Goal: Information Seeking & Learning: Learn about a topic

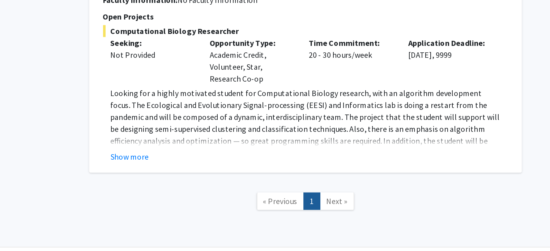
scroll to position [1919, 0]
click at [204, 178] on button "Show more" at bounding box center [202, 182] width 28 height 9
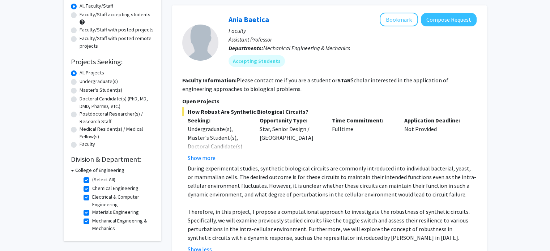
scroll to position [69, 0]
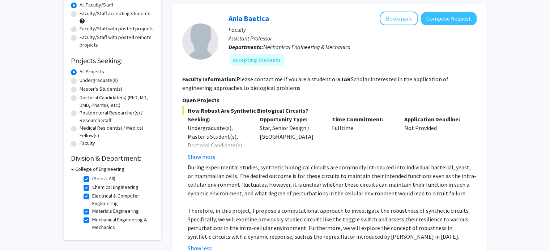
click at [75, 170] on h3 "College of Engineering" at bounding box center [99, 170] width 49 height 8
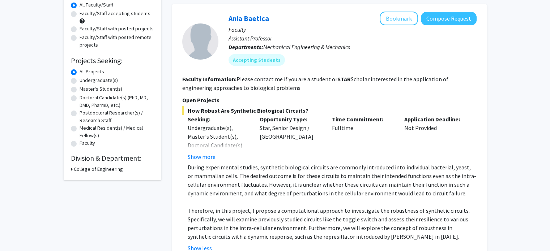
click at [76, 170] on h3 "College of Engineering" at bounding box center [98, 170] width 49 height 8
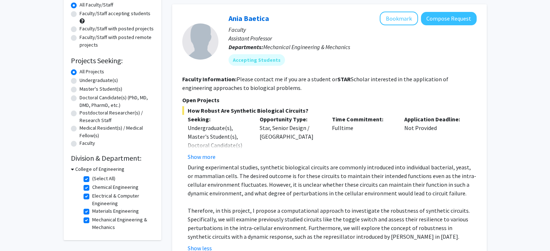
click at [92, 179] on label "(Select All)" at bounding box center [103, 179] width 23 height 8
click at [92, 179] on input "(Select All)" at bounding box center [94, 177] width 5 height 5
checkbox input "false"
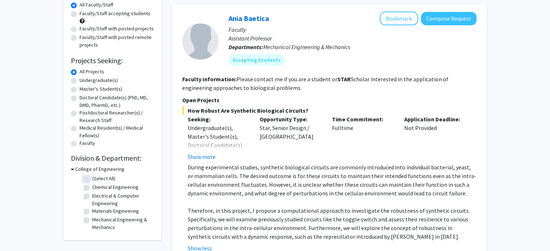
checkbox input "false"
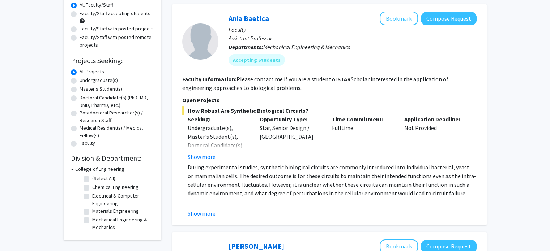
checkbox input "false"
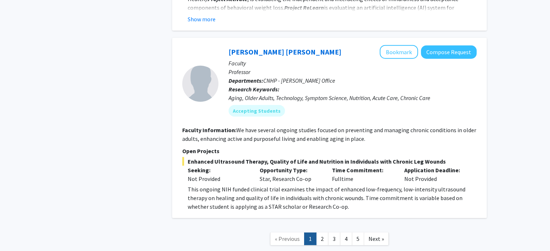
scroll to position [1851, 0]
click at [322, 232] on link "2" at bounding box center [322, 238] width 12 height 13
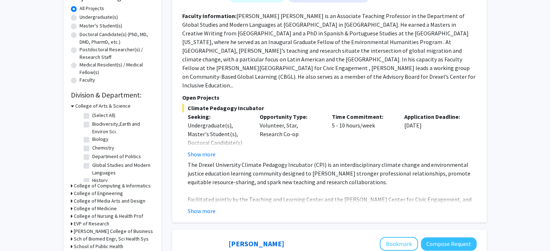
scroll to position [133, 0]
click at [103, 186] on h3 "College of Computing & Informatics" at bounding box center [112, 185] width 77 height 8
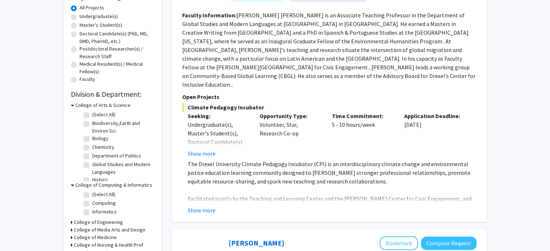
click at [93, 193] on label "(Select All)" at bounding box center [103, 195] width 23 height 8
click at [93, 193] on input "(Select All)" at bounding box center [94, 193] width 5 height 5
checkbox input "true"
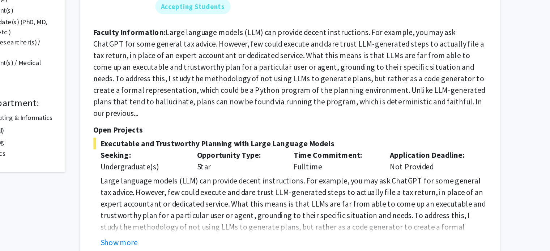
scroll to position [87, 0]
click at [210, 240] on button "Show more" at bounding box center [202, 244] width 28 height 9
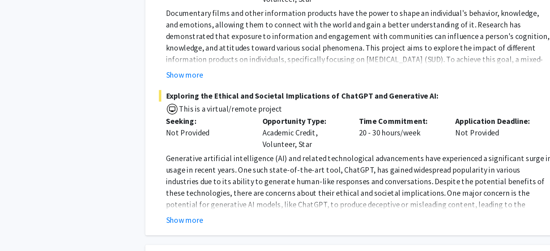
scroll to position [597, 0]
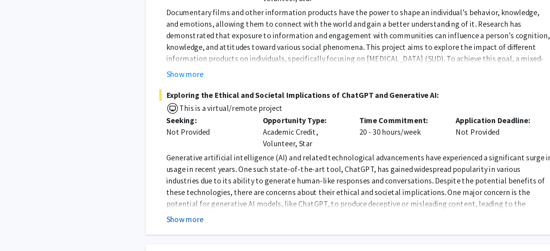
click at [198, 223] on button "Show more" at bounding box center [202, 227] width 28 height 9
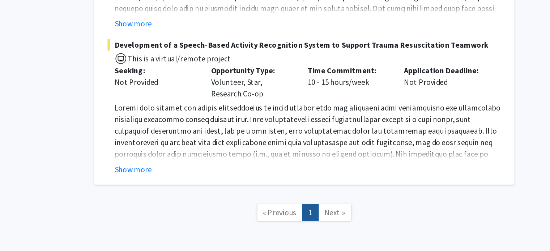
scroll to position [1127, 0]
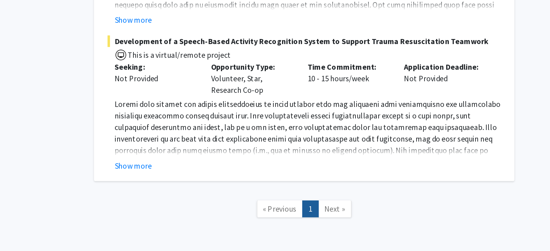
click at [351, 216] on span "Next »" at bounding box center [353, 219] width 16 height 7
